Goal: Transaction & Acquisition: Purchase product/service

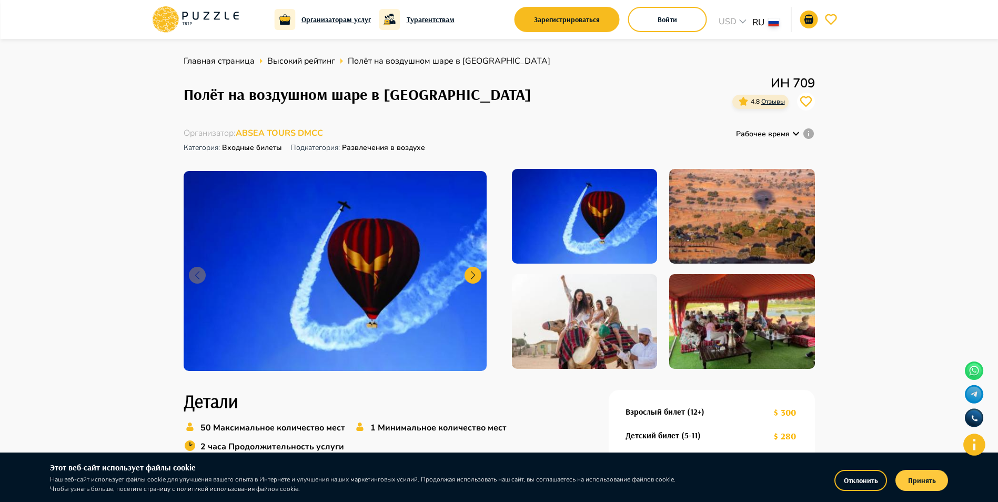
click at [904, 478] on button "Принять" at bounding box center [921, 480] width 53 height 21
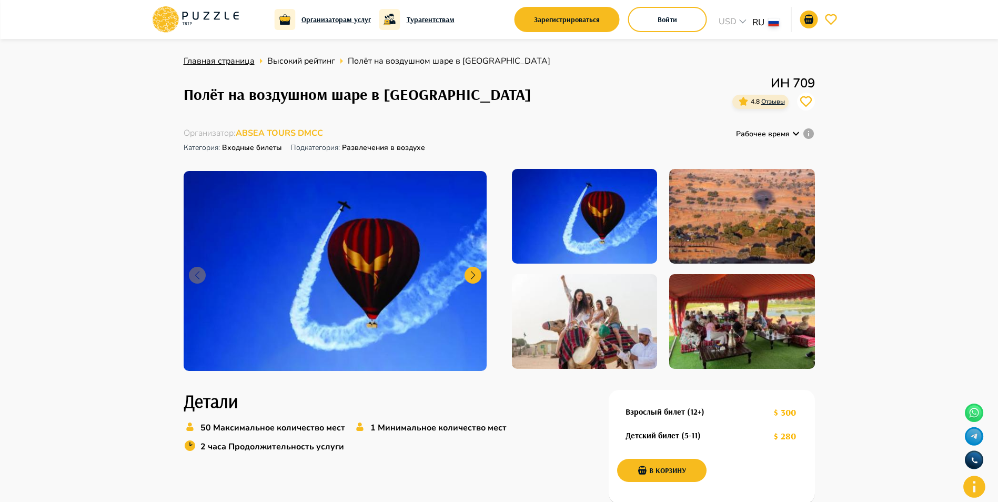
click at [219, 64] on span "Главная страница" at bounding box center [219, 61] width 71 height 12
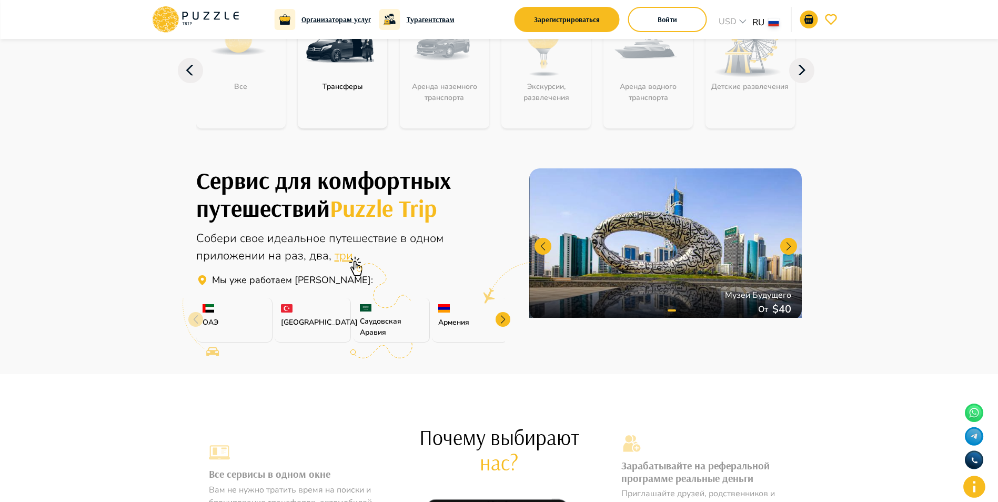
scroll to position [158, 0]
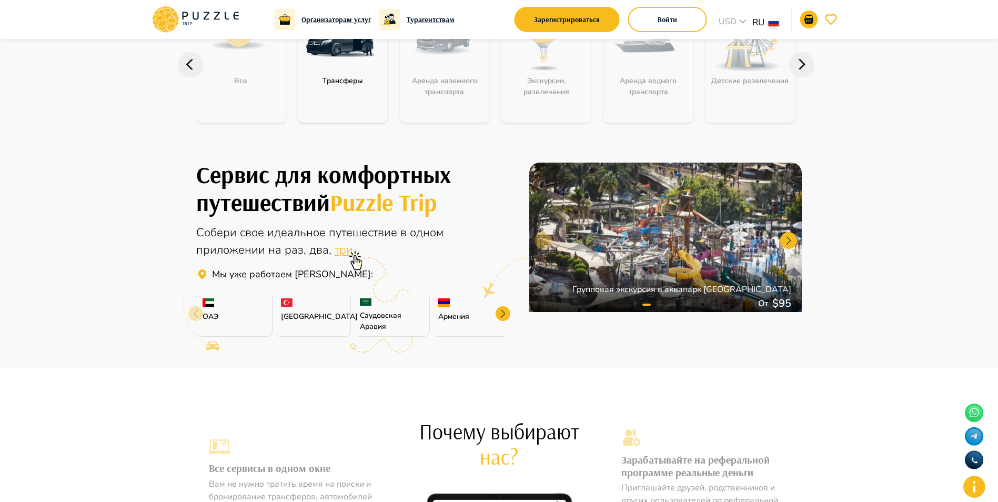
click at [507, 316] on div at bounding box center [503, 313] width 15 height 15
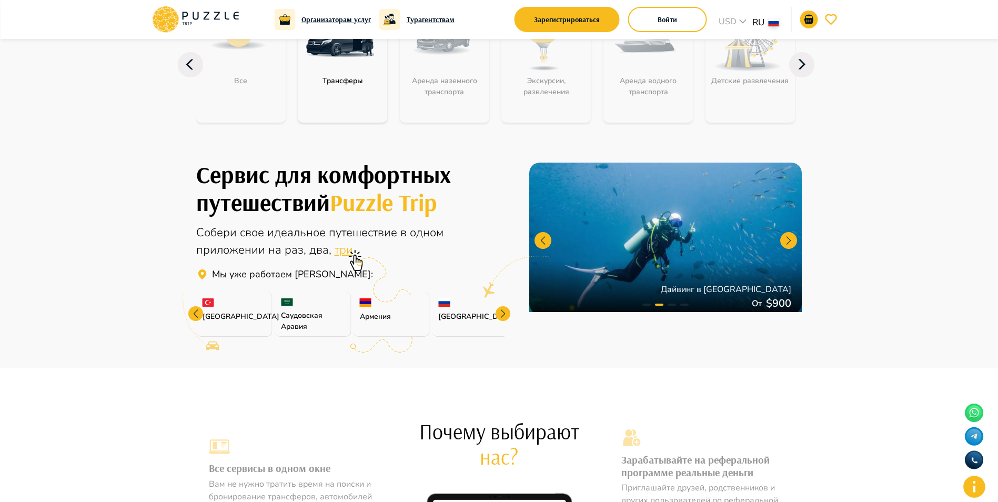
click at [196, 311] on div at bounding box center [195, 313] width 15 height 15
click at [196, 311] on div "ОАЭ" at bounding box center [234, 314] width 76 height 45
click at [223, 312] on p "ОАЭ" at bounding box center [234, 316] width 63 height 11
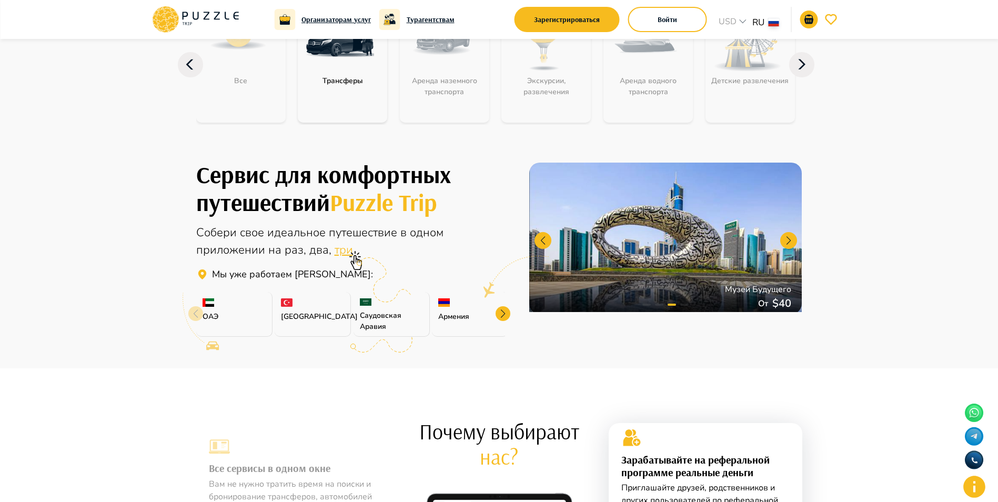
click at [209, 300] on img at bounding box center [209, 302] width 12 height 8
click at [228, 318] on p "ОАЭ" at bounding box center [234, 316] width 63 height 11
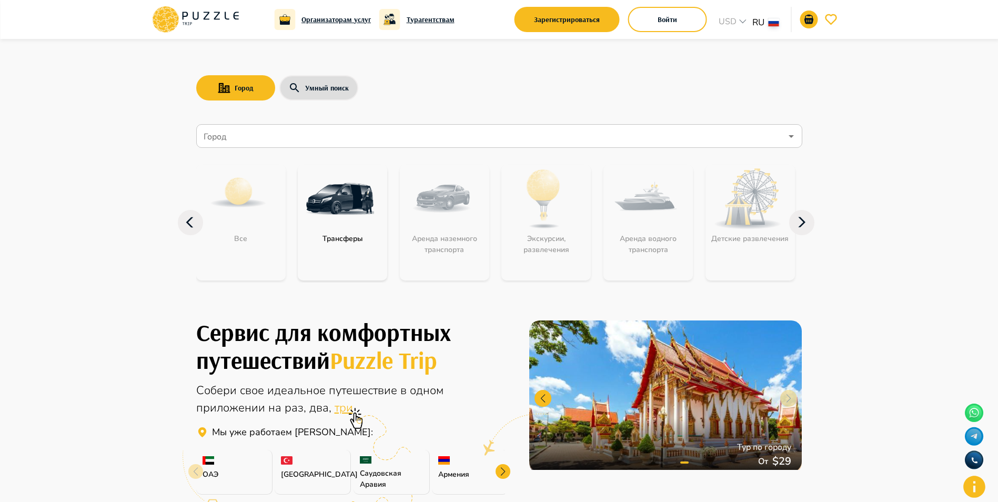
click at [802, 222] on icon at bounding box center [801, 222] width 25 height 25
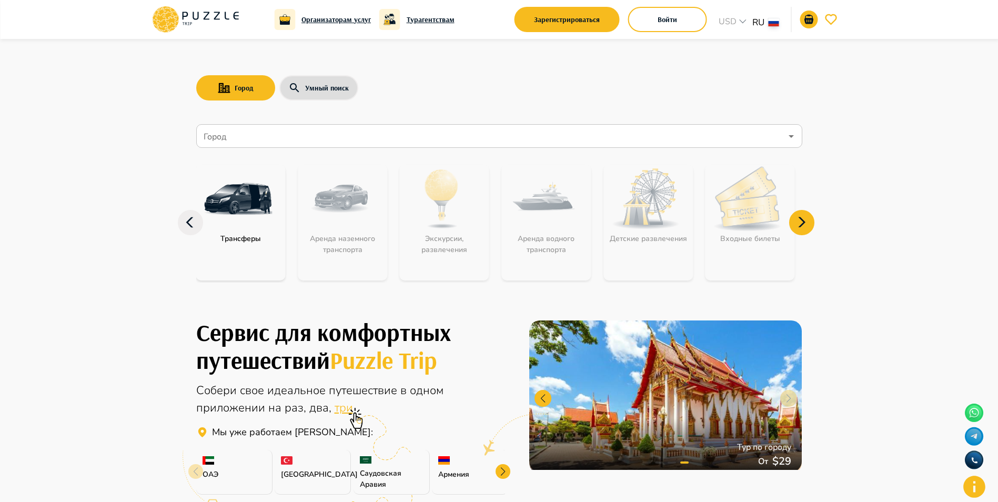
click at [802, 222] on icon at bounding box center [801, 222] width 25 height 25
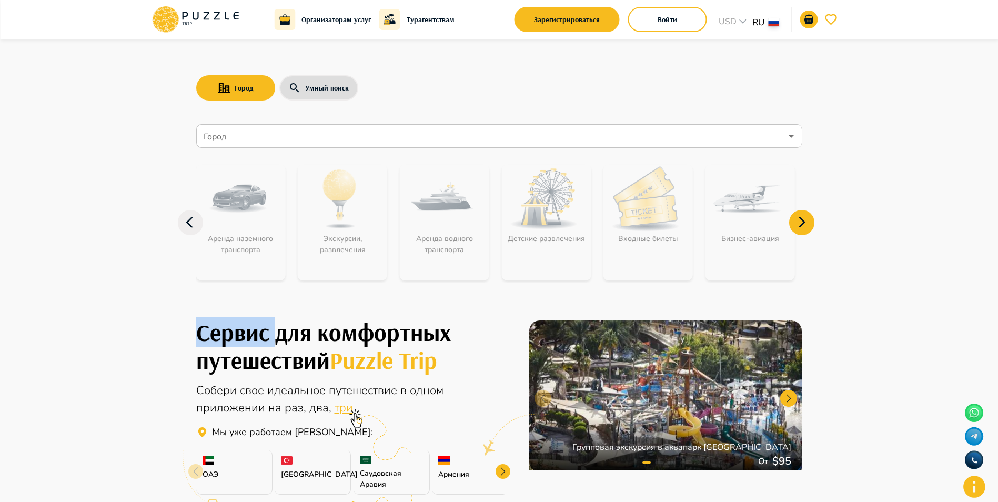
click at [802, 222] on icon at bounding box center [801, 222] width 25 height 25
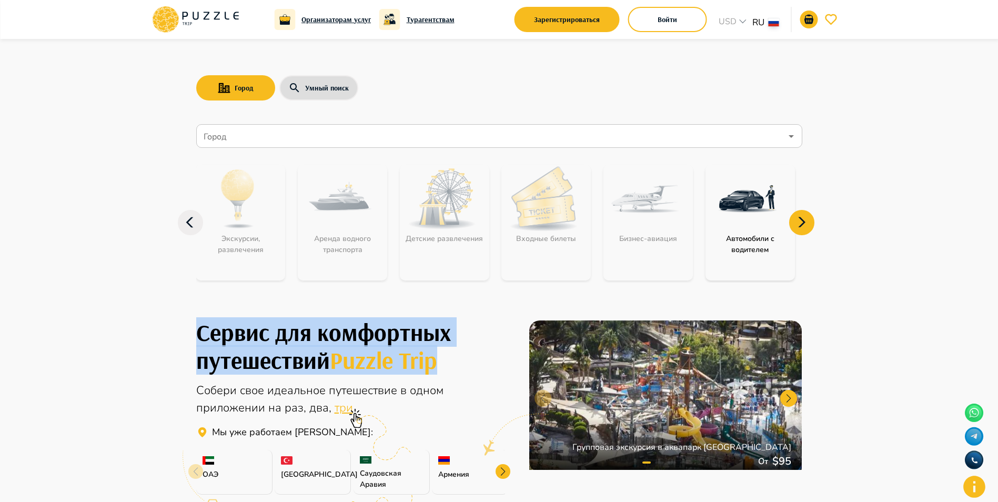
click at [802, 222] on icon at bounding box center [801, 222] width 25 height 25
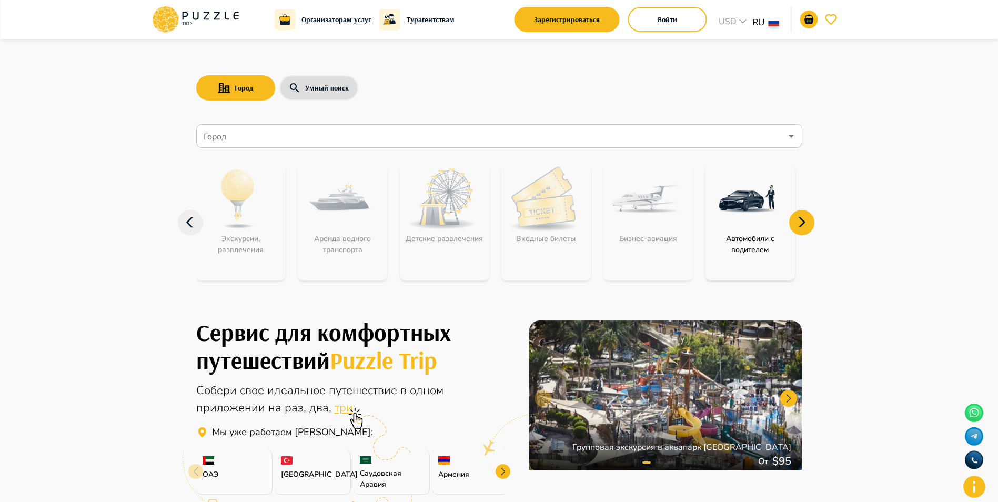
click at [802, 222] on icon at bounding box center [801, 222] width 25 height 25
click at [800, 230] on icon at bounding box center [801, 222] width 25 height 25
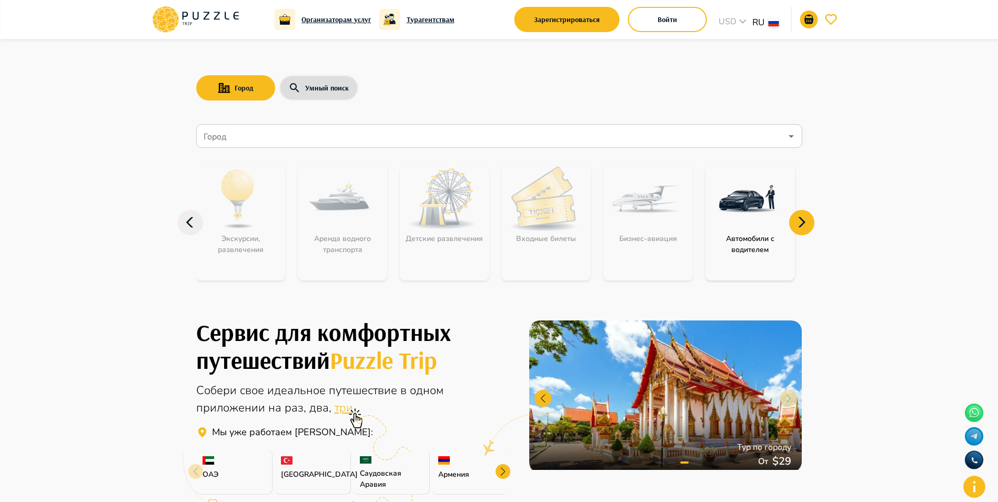
click at [323, 21] on h6 "Организаторам услуг" at bounding box center [335, 20] width 69 height 12
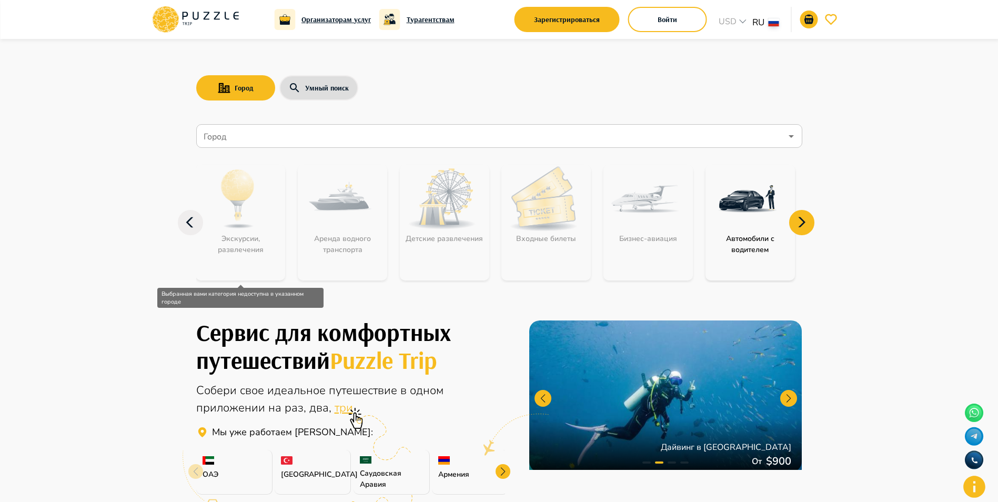
click at [236, 225] on div "Экскурсии, развлечения" at bounding box center [240, 223] width 89 height 116
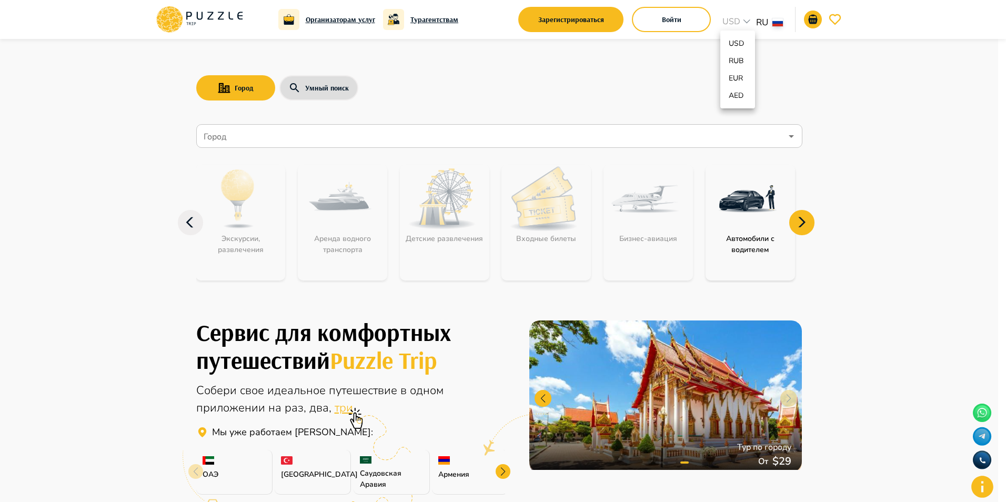
click at [737, 21] on div at bounding box center [503, 251] width 1006 height 502
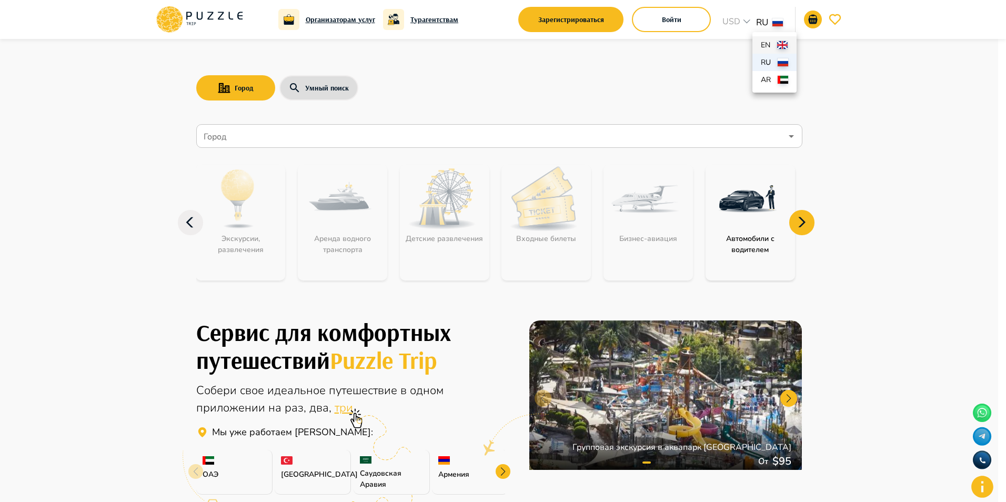
click at [778, 49] on li "en" at bounding box center [774, 44] width 44 height 17
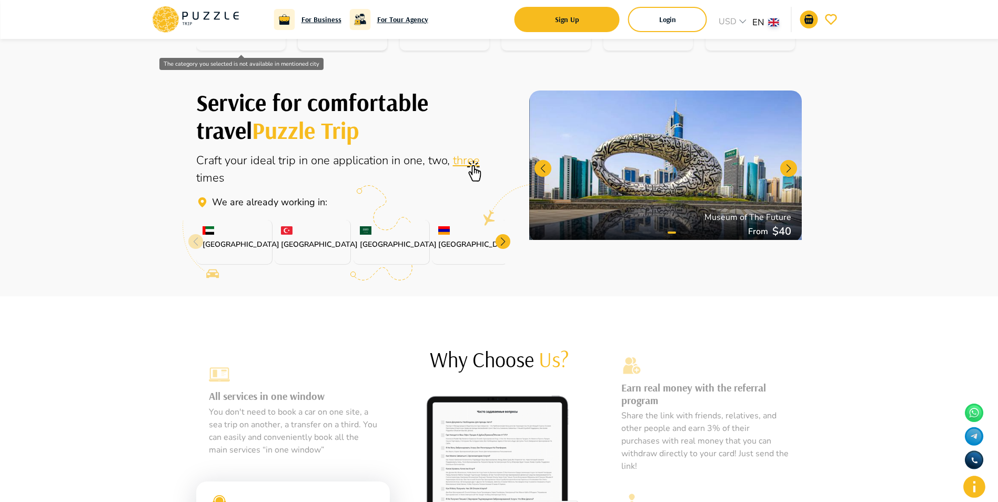
scroll to position [263, 0]
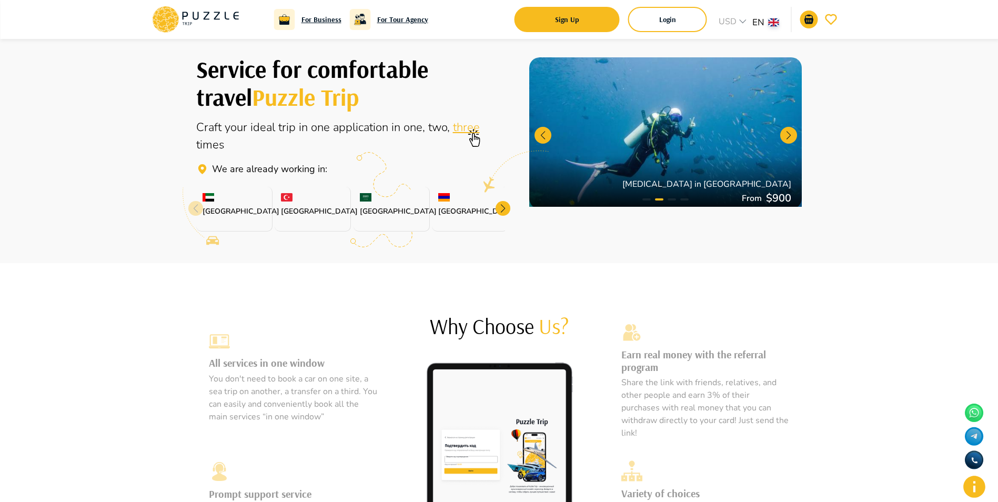
click at [464, 130] on icon at bounding box center [474, 137] width 21 height 21
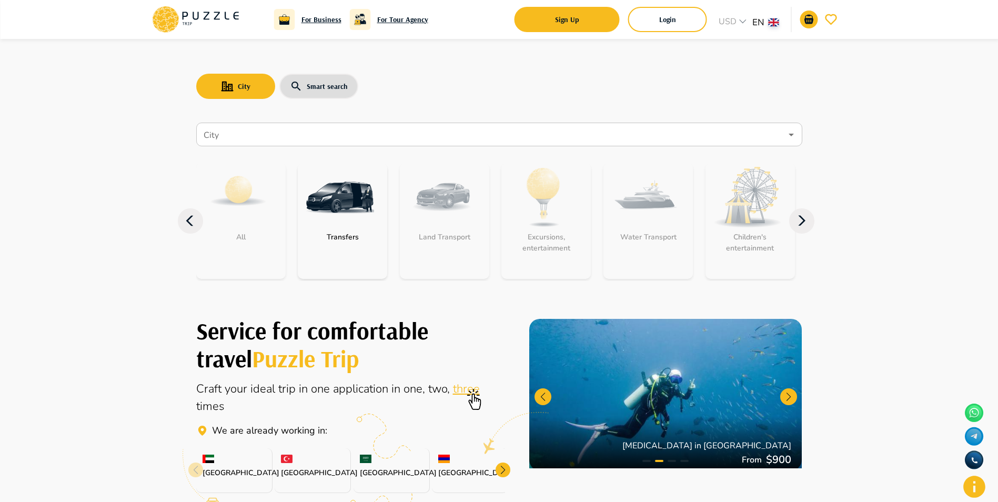
scroll to position [0, 0]
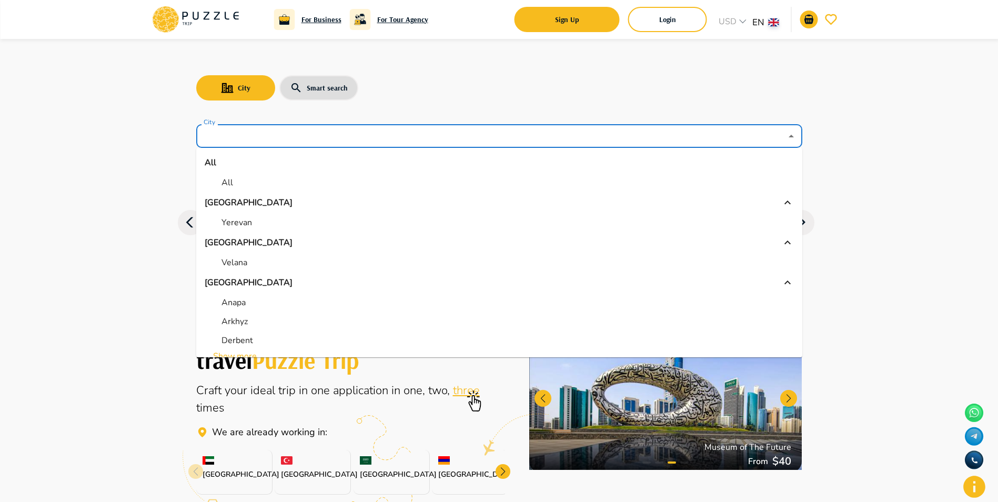
click at [259, 138] on input "City" at bounding box center [492, 136] width 580 height 20
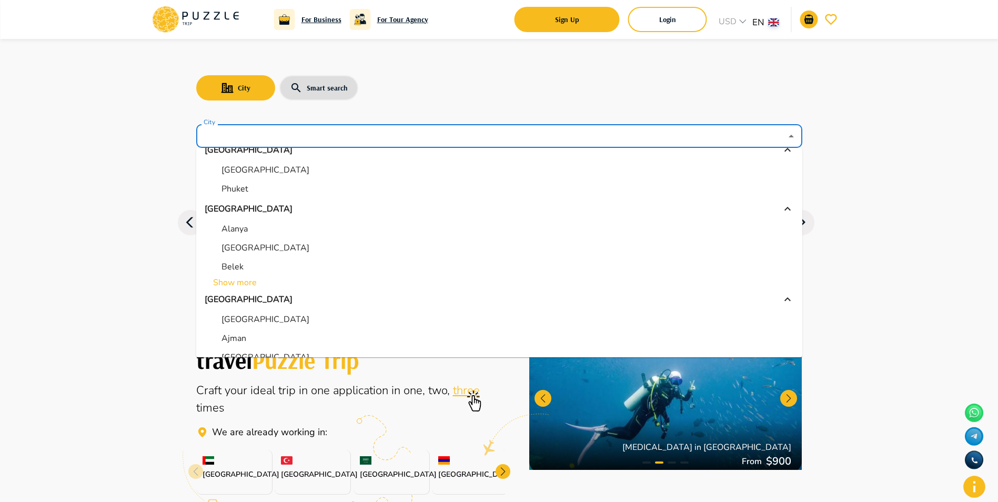
scroll to position [289, 0]
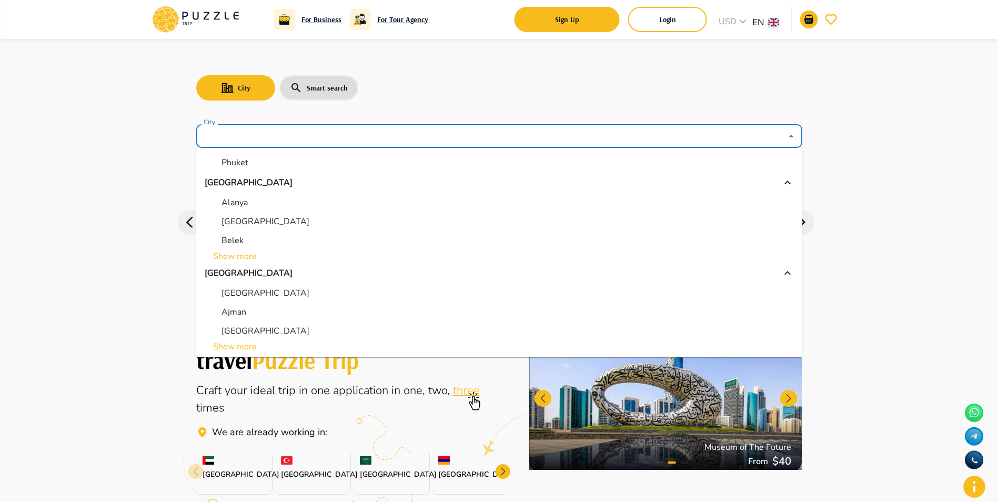
click at [254, 294] on p "Abu Dhabi" at bounding box center [266, 293] width 88 height 13
type input "*********"
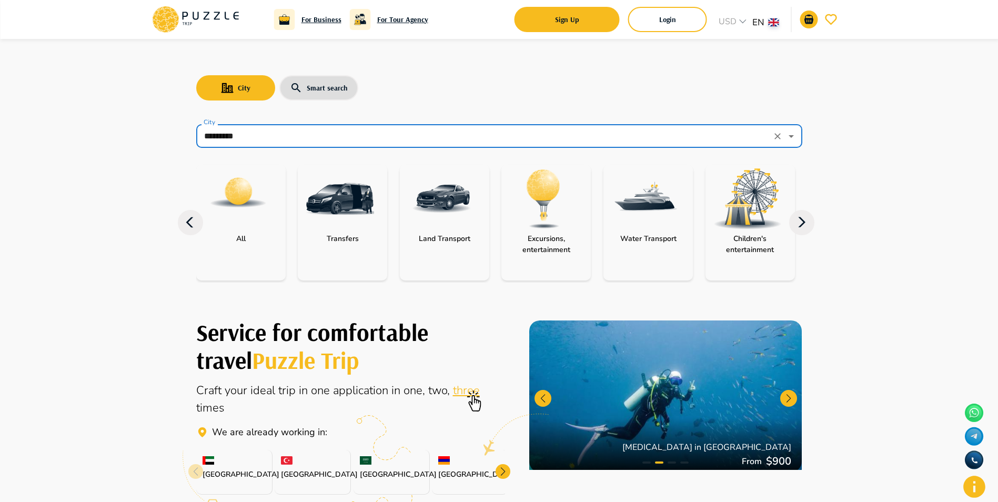
click at [801, 225] on icon at bounding box center [801, 222] width 7 height 10
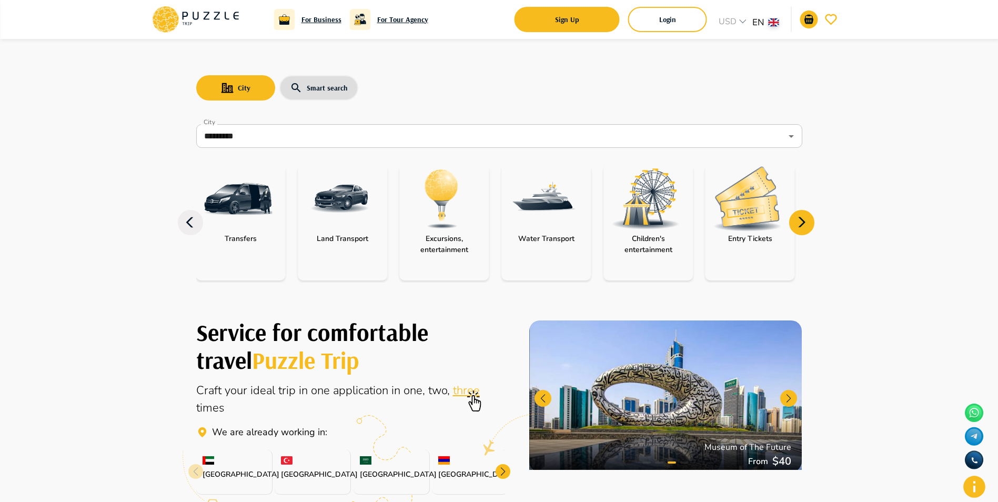
click at [801, 225] on icon at bounding box center [801, 222] width 7 height 10
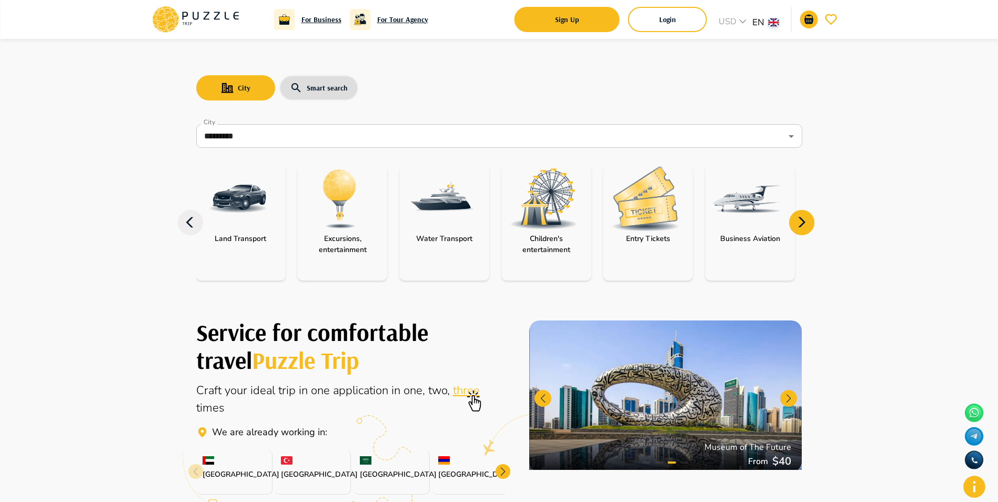
drag, startPoint x: 801, startPoint y: 225, endPoint x: 803, endPoint y: 231, distance: 6.7
click at [803, 231] on icon at bounding box center [801, 222] width 25 height 25
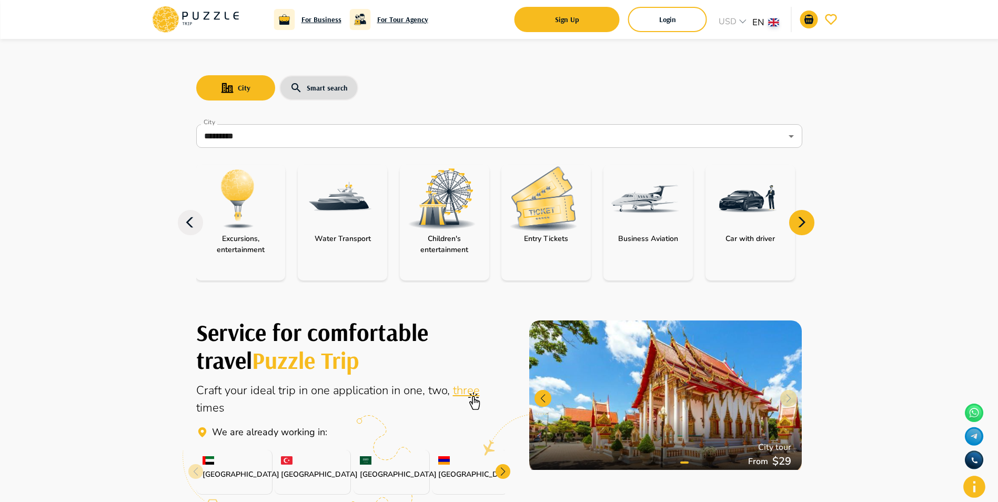
click at [800, 225] on icon at bounding box center [801, 222] width 25 height 25
click at [802, 215] on icon at bounding box center [801, 222] width 25 height 25
click at [535, 208] on img "category-entry_tickets" at bounding box center [543, 198] width 68 height 65
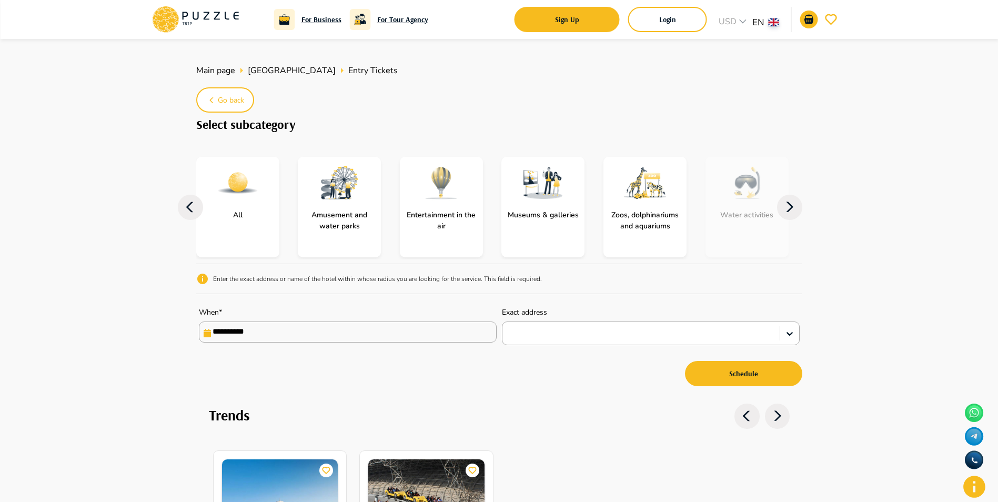
click at [784, 211] on icon at bounding box center [789, 207] width 25 height 25
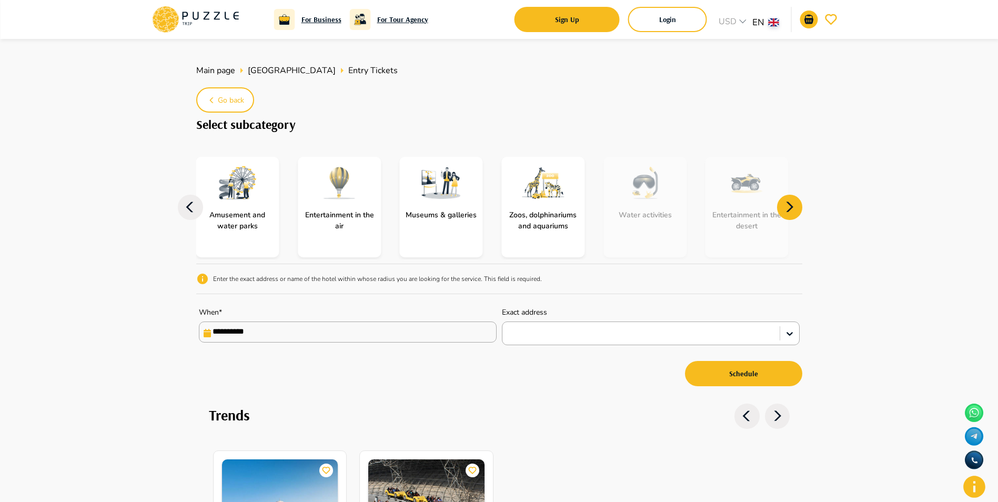
click at [784, 211] on icon at bounding box center [789, 207] width 25 height 25
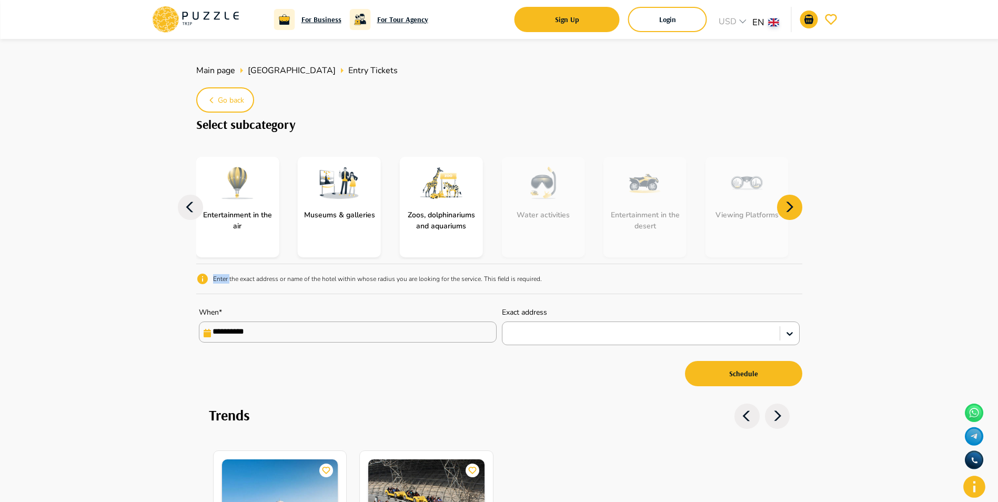
click at [784, 211] on icon at bounding box center [789, 207] width 25 height 25
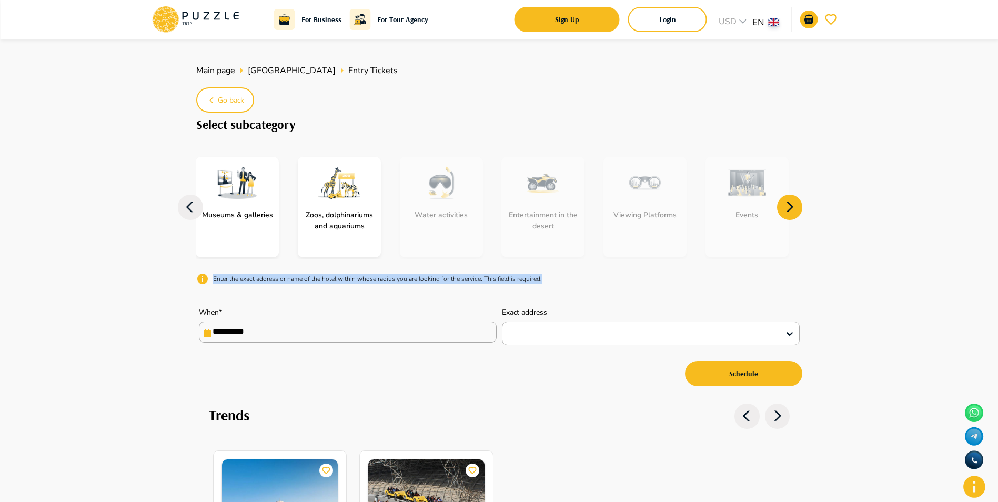
click at [784, 211] on icon at bounding box center [789, 207] width 25 height 25
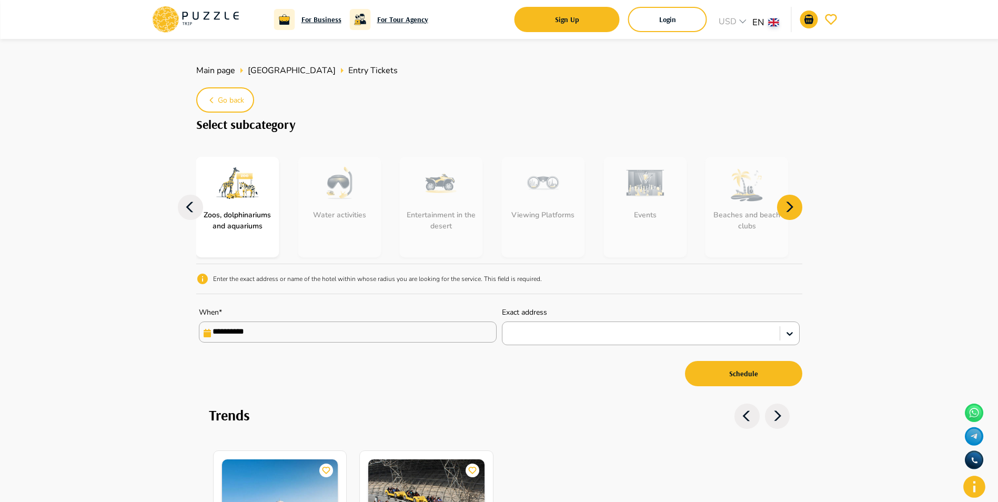
click at [784, 211] on icon at bounding box center [789, 207] width 25 height 25
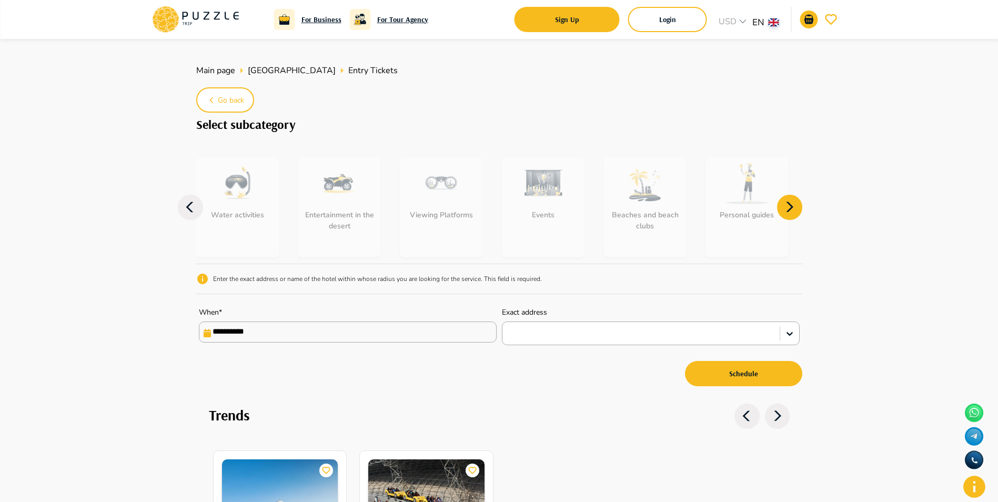
click at [784, 213] on icon at bounding box center [789, 207] width 25 height 25
click at [787, 207] on icon at bounding box center [789, 207] width 25 height 25
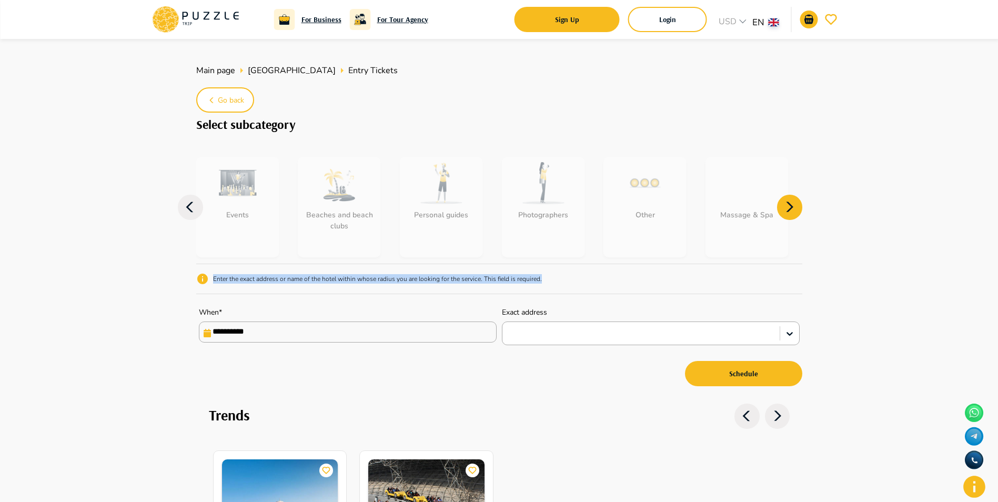
click at [787, 207] on icon at bounding box center [789, 207] width 25 height 25
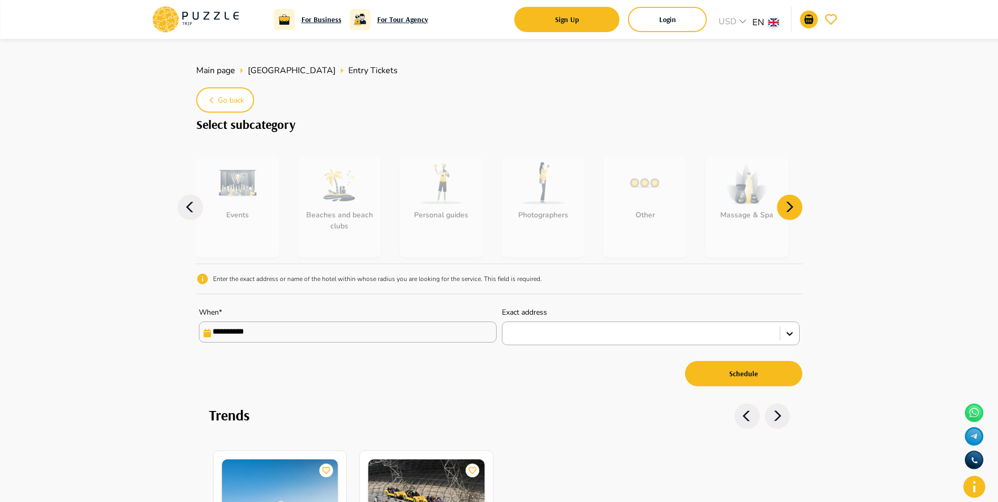
click at [787, 207] on icon at bounding box center [789, 207] width 25 height 25
click at [185, 208] on icon at bounding box center [190, 207] width 25 height 25
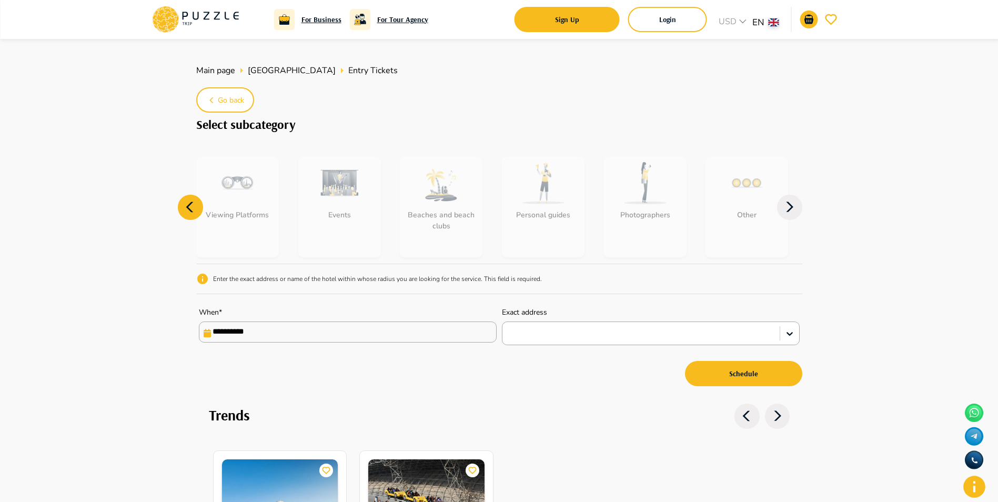
click at [185, 208] on icon at bounding box center [190, 207] width 25 height 25
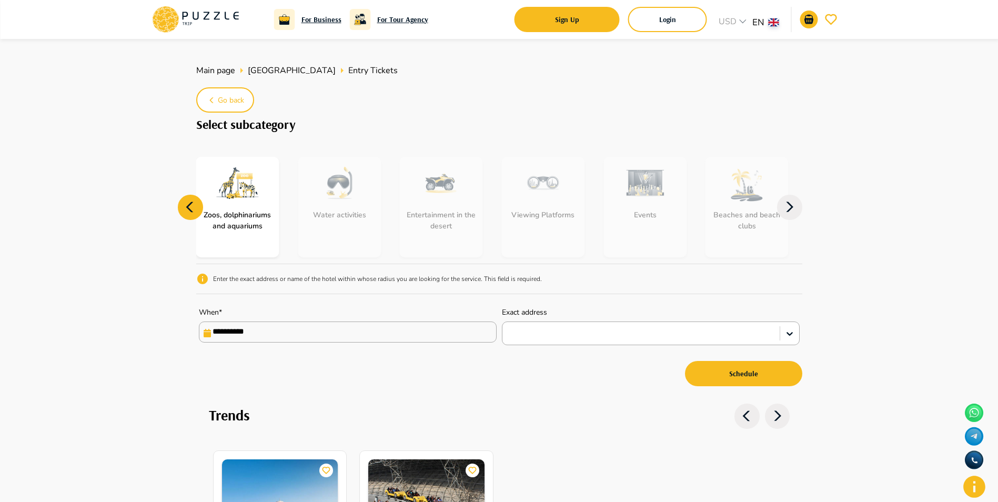
click at [185, 208] on icon at bounding box center [190, 207] width 25 height 25
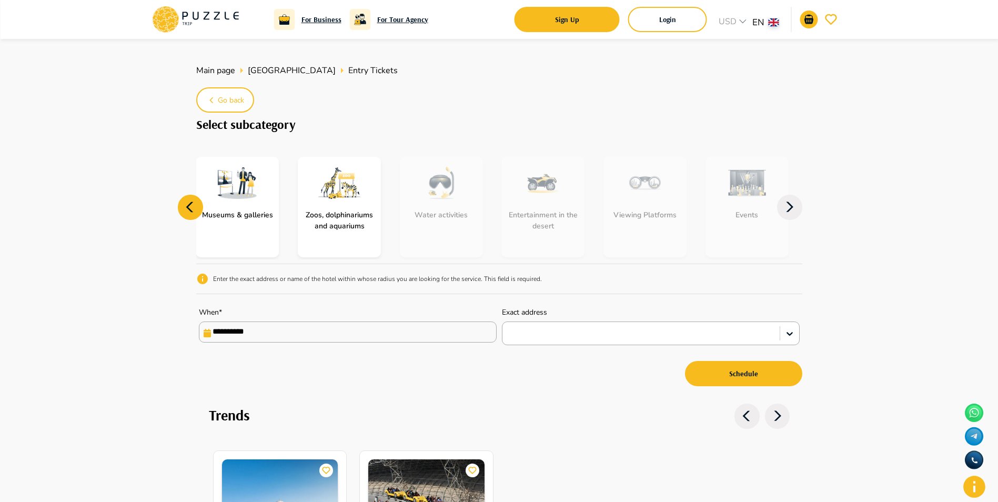
click at [185, 208] on icon at bounding box center [190, 207] width 25 height 25
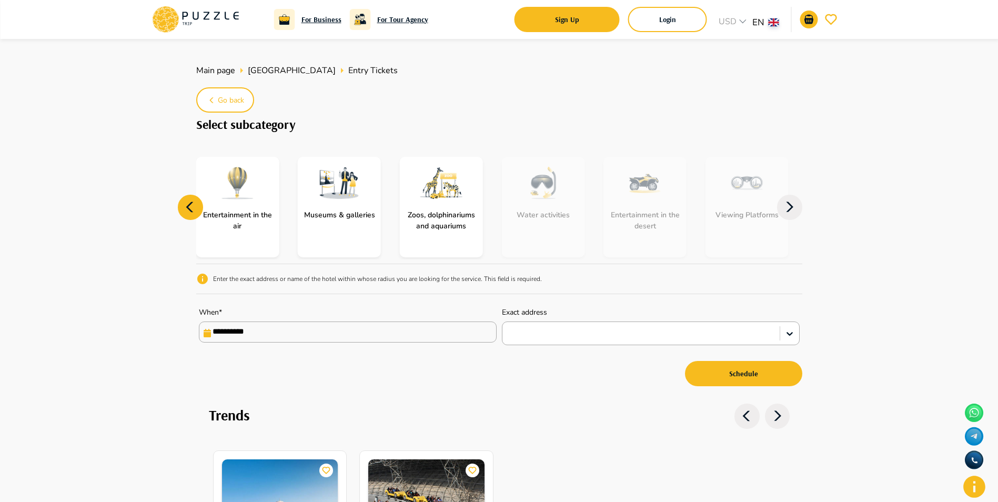
click at [185, 208] on icon at bounding box center [190, 207] width 25 height 25
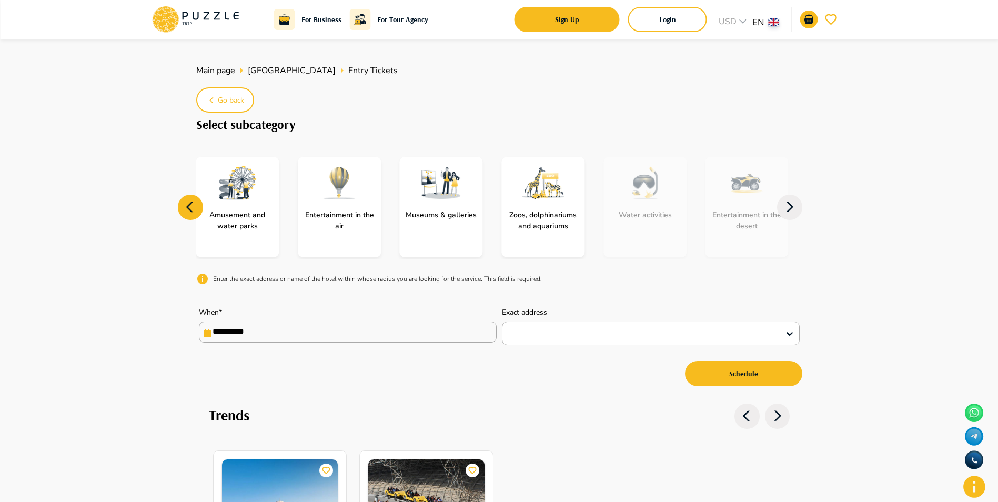
click at [185, 208] on icon at bounding box center [190, 207] width 25 height 25
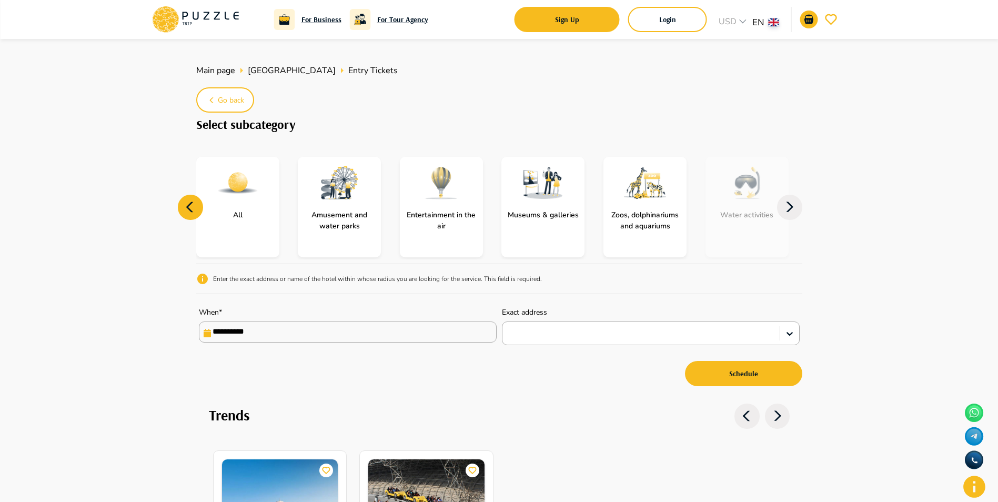
click at [185, 208] on icon at bounding box center [190, 207] width 25 height 25
click at [254, 203] on img "subcategory-all" at bounding box center [238, 183] width 42 height 42
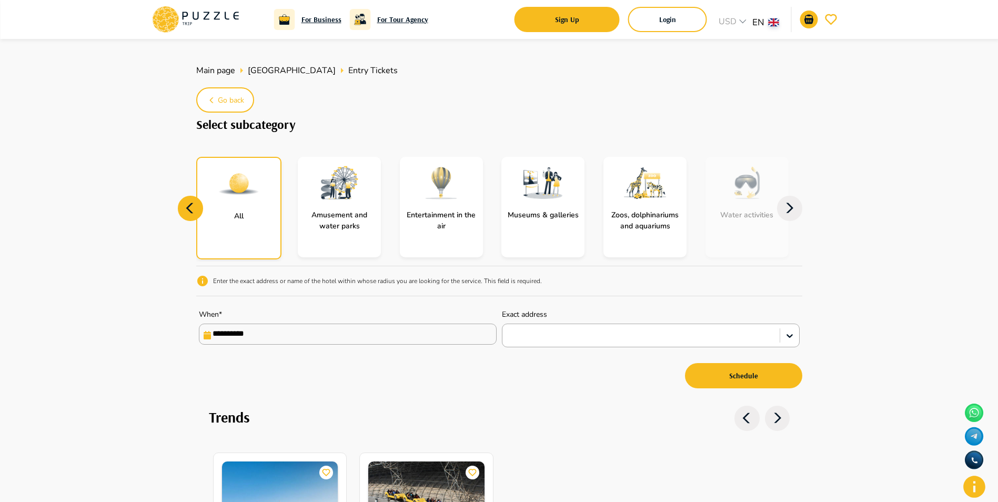
click at [346, 188] on img "subcategory-amusement_and_water_parks_et" at bounding box center [339, 183] width 42 height 42
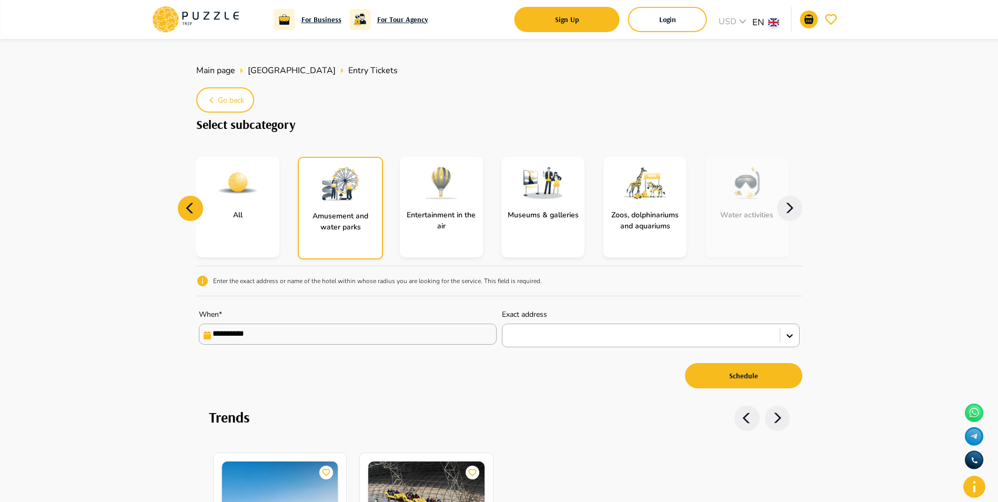
click at [464, 226] on p "Entertainment in the air" at bounding box center [441, 220] width 83 height 22
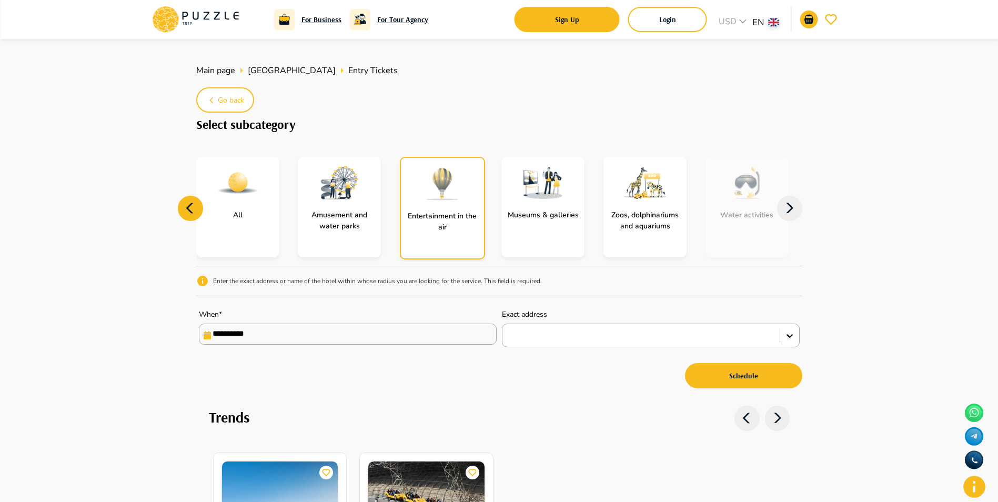
click at [385, 281] on p "Enter the exact address or name of the hotel within whose radius you are lookin…" at bounding box center [377, 280] width 329 height 9
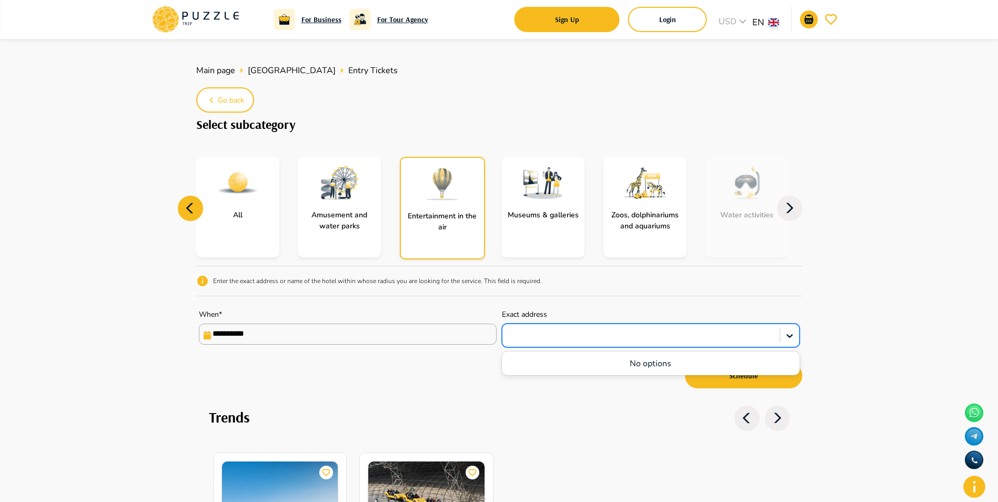
click at [558, 333] on div at bounding box center [641, 336] width 267 height 14
click at [632, 363] on div "No options" at bounding box center [651, 364] width 298 height 20
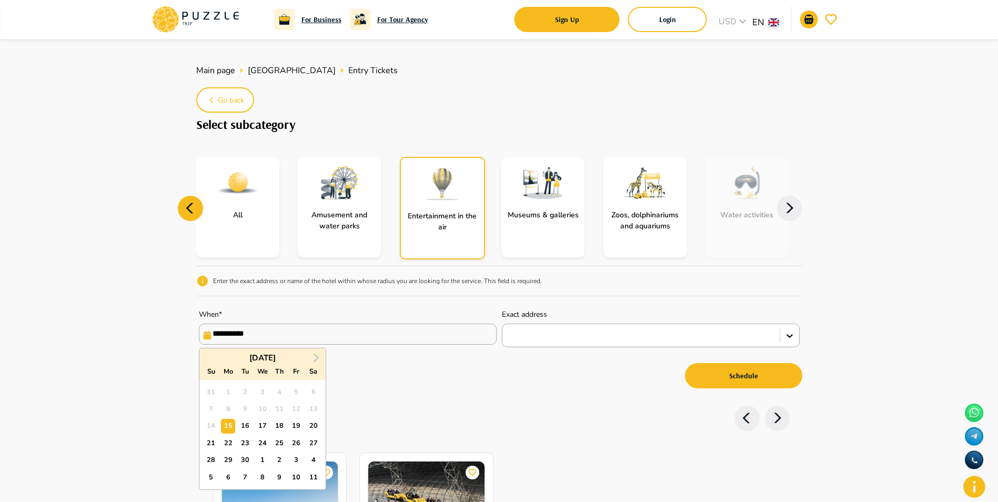
click at [359, 327] on input "**********" at bounding box center [348, 334] width 298 height 21
click at [315, 357] on span "Next Month" at bounding box center [315, 357] width 0 height 12
click at [315, 358] on span "Next Month" at bounding box center [315, 357] width 0 height 12
click at [210, 360] on span "Previous Month" at bounding box center [210, 357] width 0 height 12
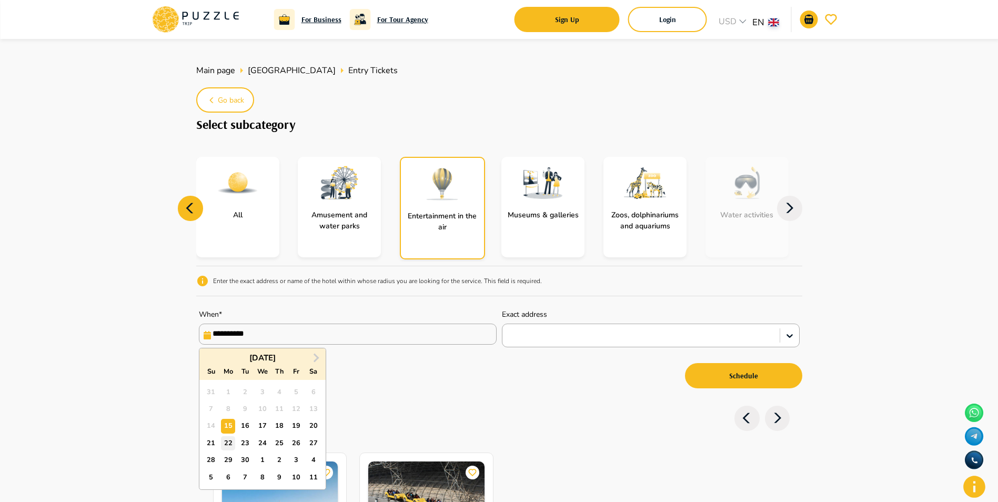
click at [228, 443] on div "22" at bounding box center [228, 443] width 14 height 14
type input "**********"
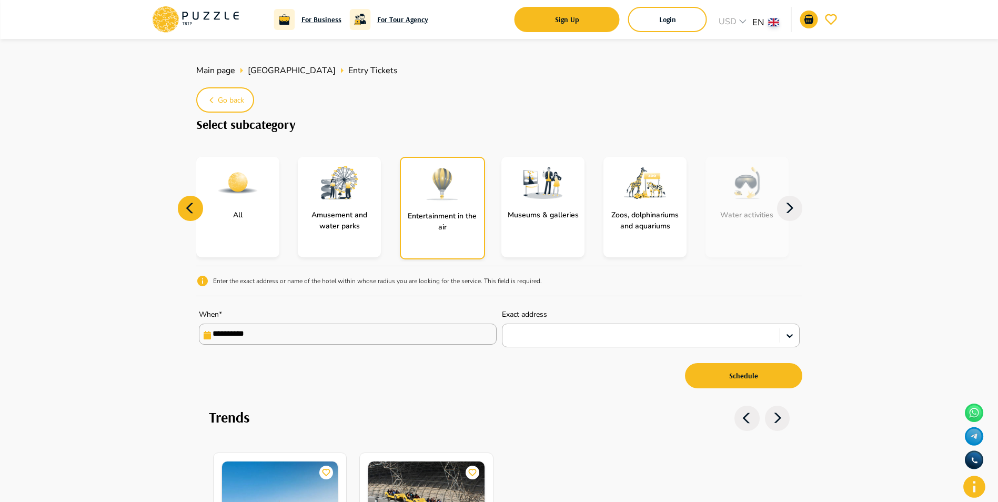
click at [514, 333] on div at bounding box center [641, 336] width 267 height 14
click at [419, 379] on div "Schedule" at bounding box center [499, 375] width 606 height 31
click at [369, 221] on p "Amusement and water parks" at bounding box center [339, 220] width 83 height 22
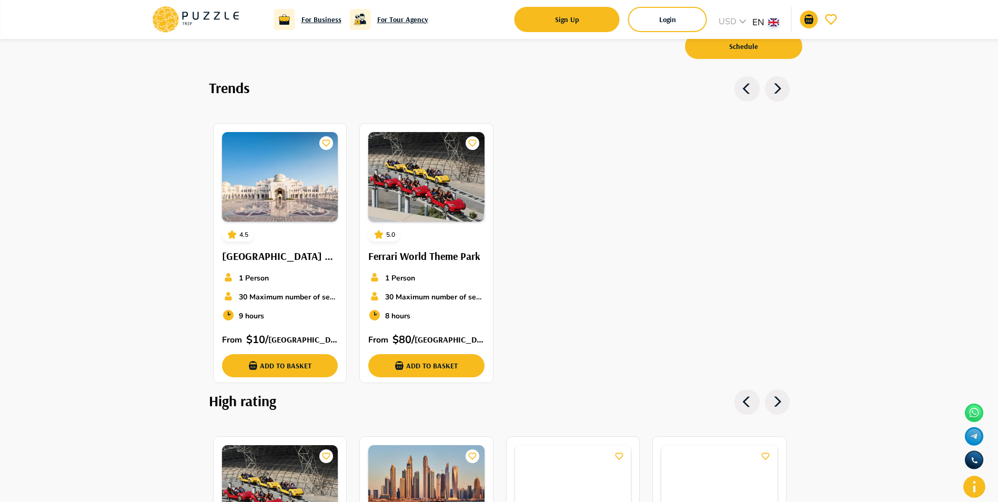
scroll to position [368, 0]
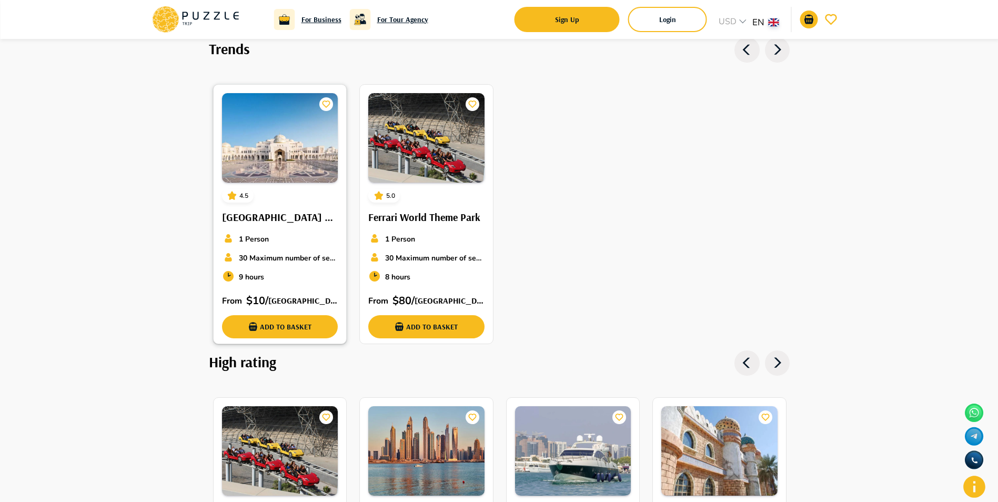
click at [326, 217] on h6 "Royal Palace Palace of the Nation" at bounding box center [280, 217] width 116 height 17
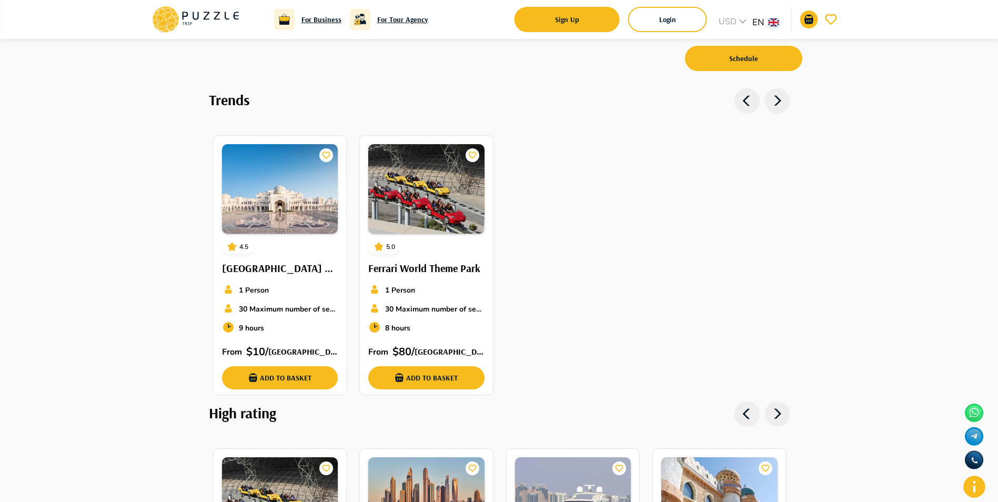
scroll to position [265, 0]
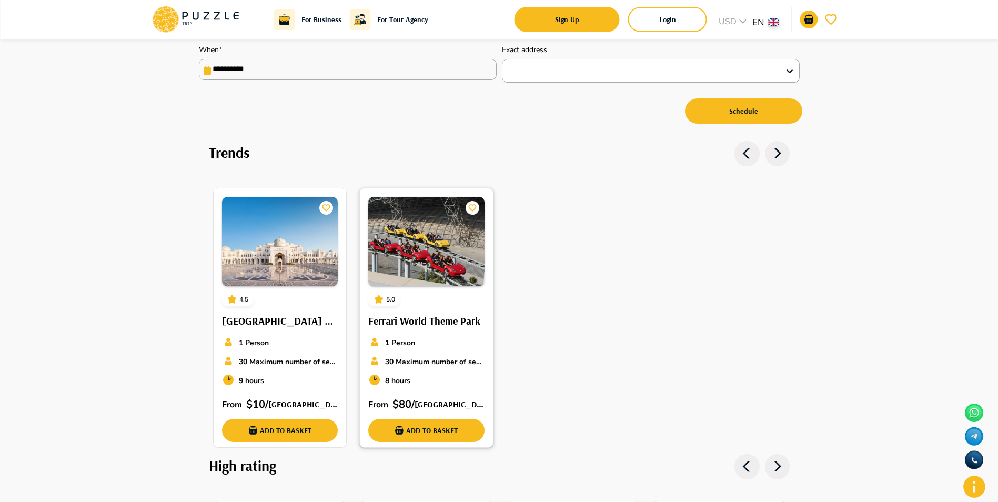
click at [438, 287] on div "5.0 Ferrari World Theme Park 1 Person 30 Maximum number of seats 8 hours From  …" at bounding box center [426, 319] width 133 height 262
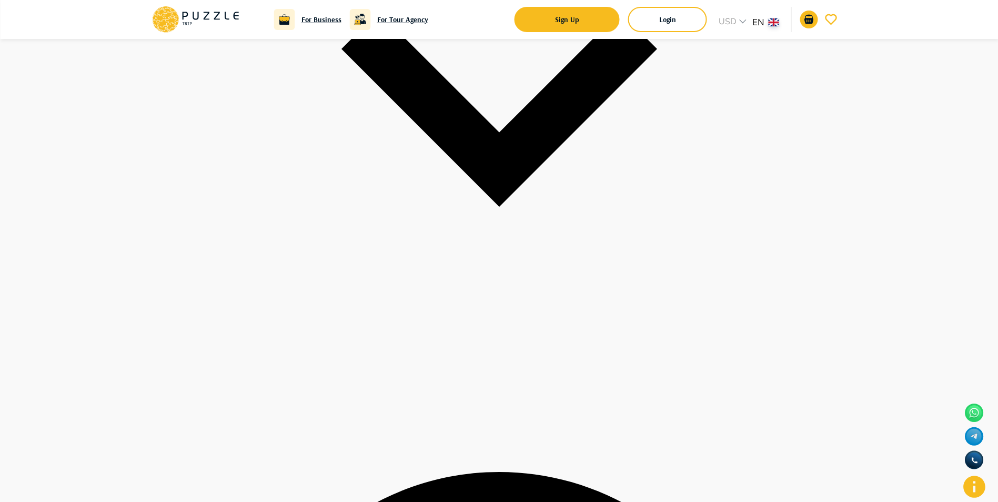
scroll to position [1684, 0]
